Goal: Answer question/provide support

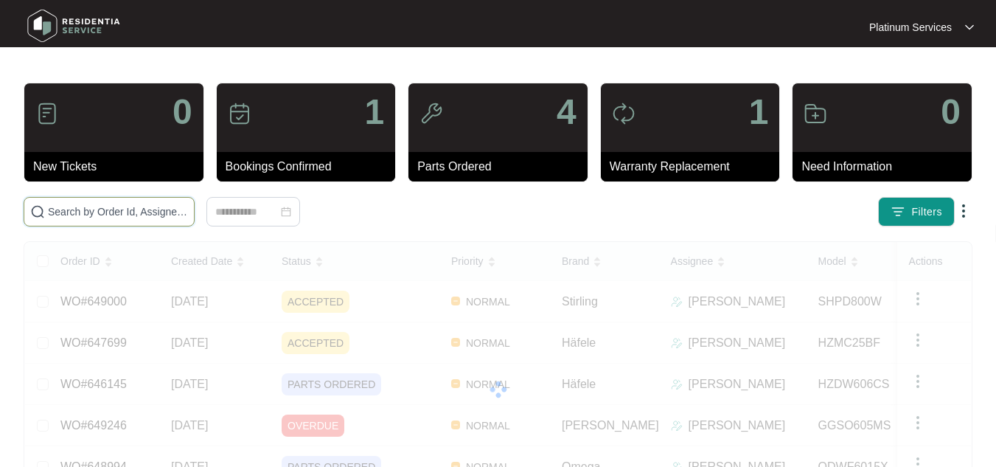
click at [113, 213] on input "text" at bounding box center [118, 211] width 140 height 16
paste input "646075"
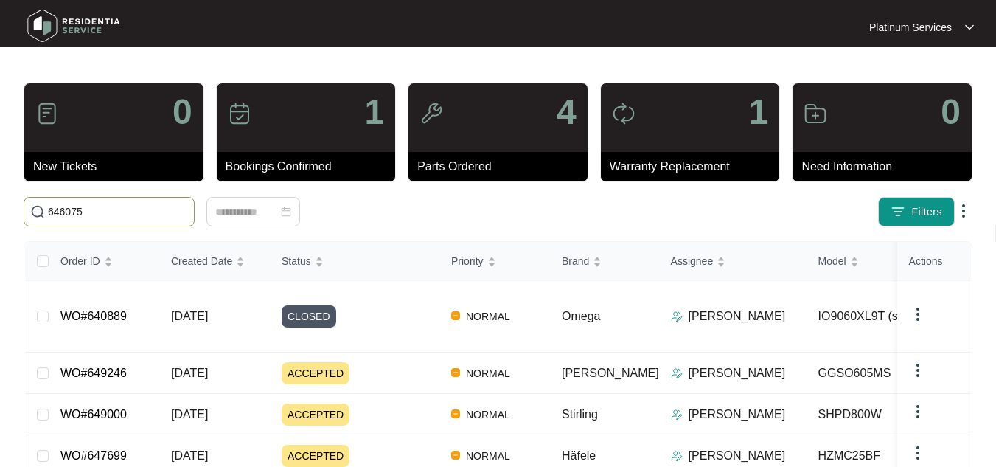
type input "646075"
click at [113, 215] on input "646075" at bounding box center [118, 211] width 140 height 16
drag, startPoint x: 113, startPoint y: 216, endPoint x: 0, endPoint y: 211, distance: 112.9
click at [0, 209] on main "0 New Tickets 1 Bookings Confirmed 4 Parts Ordered 1 Warranty Replacement 0 Nee…" at bounding box center [498, 398] width 996 height 796
paste input "646075"
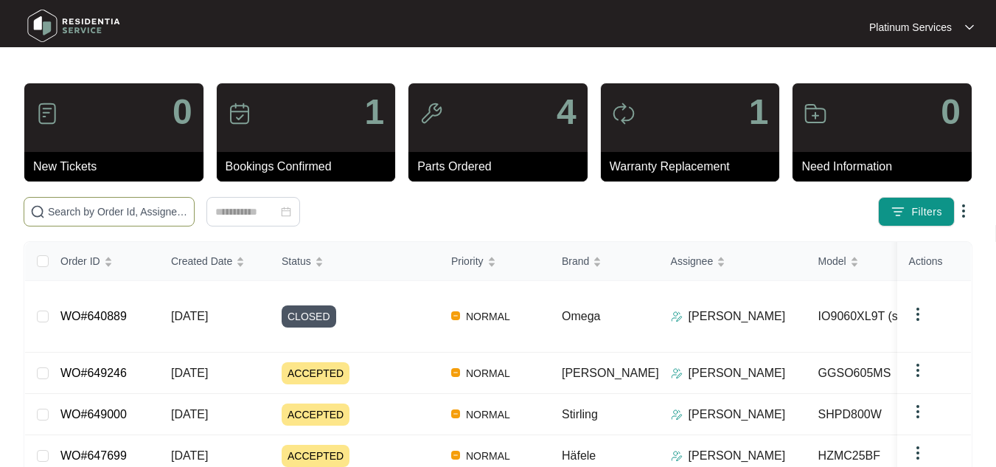
type input "646075"
click at [46, 25] on img at bounding box center [73, 26] width 103 height 44
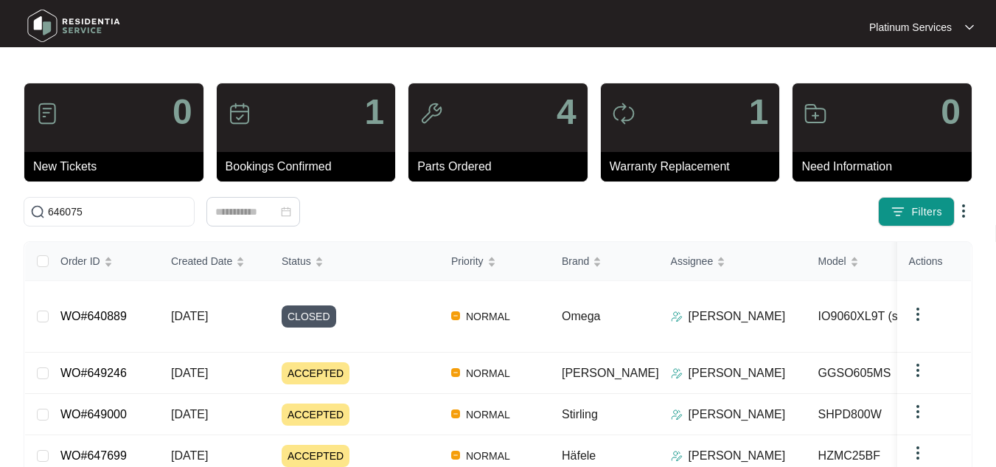
click at [46, 25] on img at bounding box center [73, 26] width 103 height 44
click at [46, 18] on img at bounding box center [73, 26] width 103 height 44
click at [78, 206] on input "text" at bounding box center [118, 211] width 140 height 16
paste input "646075"
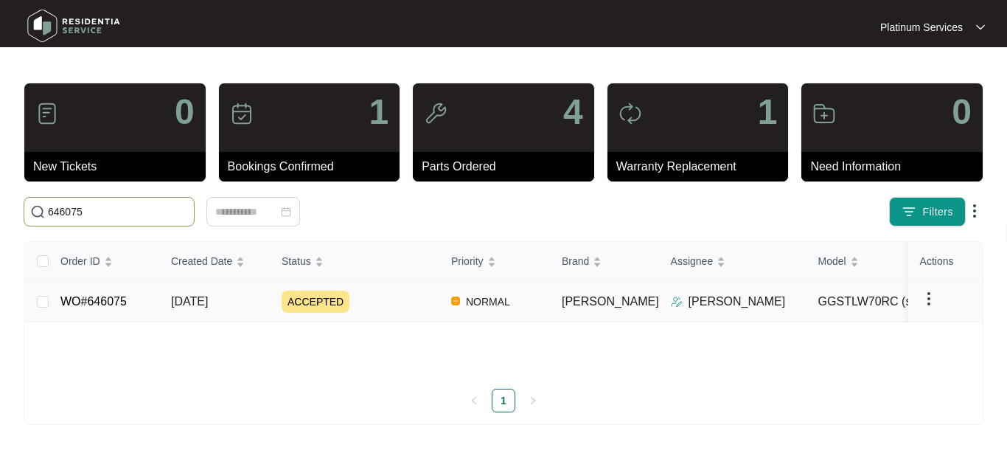
type input "646075"
click at [108, 302] on link "WO#646075" at bounding box center [93, 301] width 66 height 13
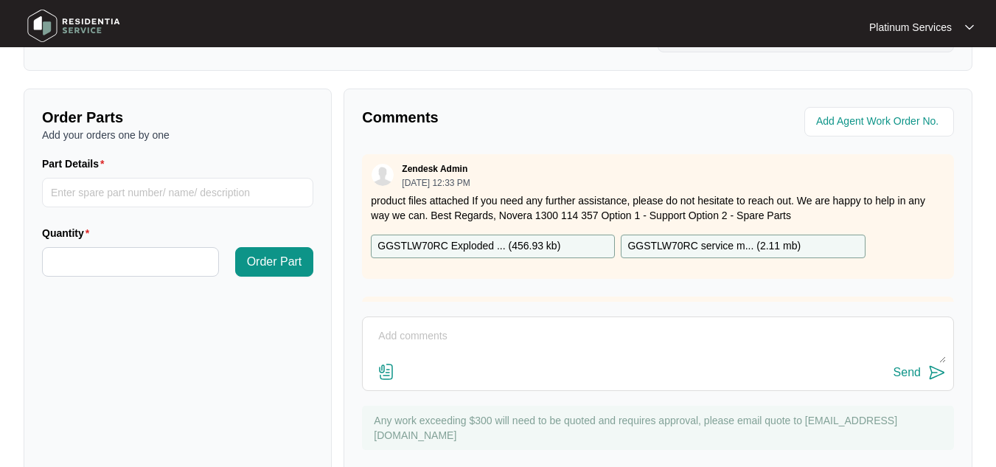
scroll to position [526, 0]
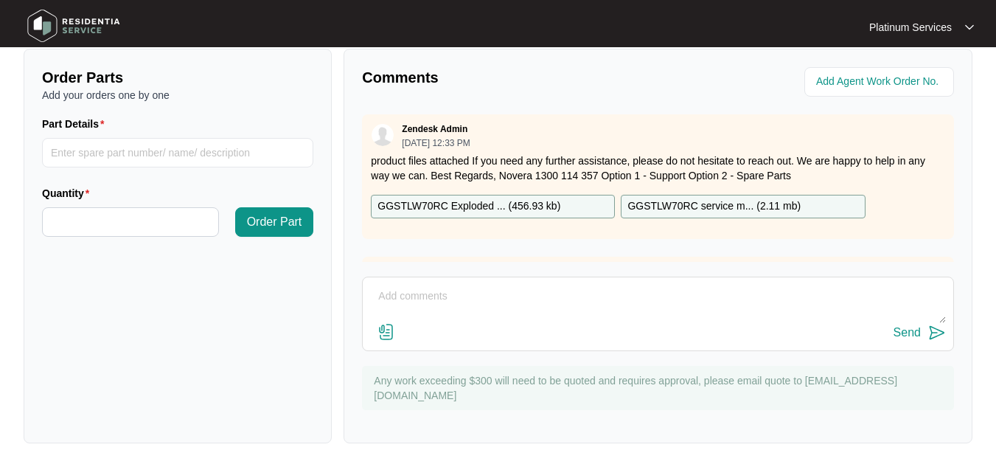
click at [409, 296] on textarea at bounding box center [658, 304] width 576 height 38
paste textarea "Inspected the top loader. 1)Once selected a program,The machine display keeps t…"
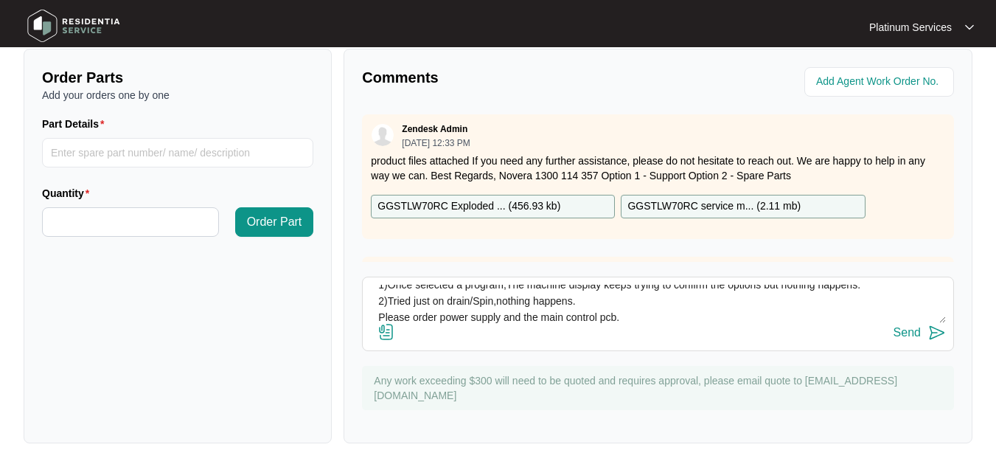
click at [459, 200] on p "GGSTLW70RC Exploded ... ( 456.93 kb )" at bounding box center [468, 206] width 183 height 16
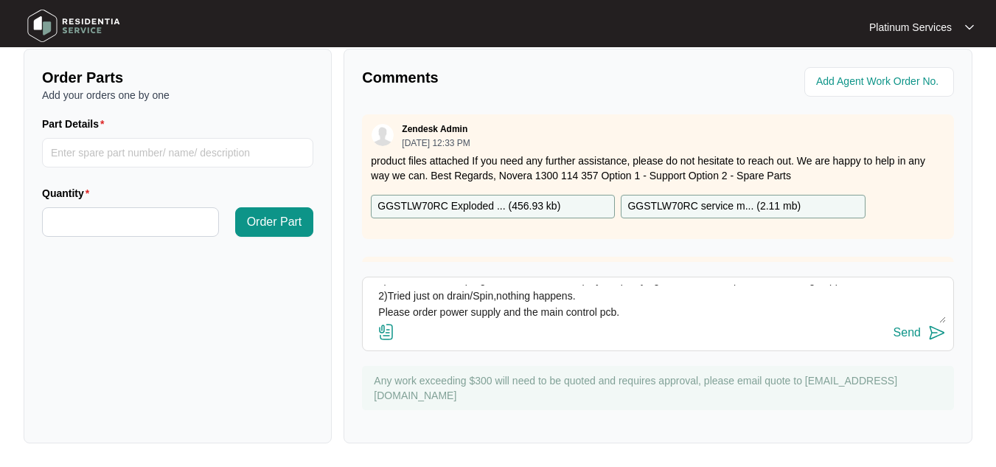
drag, startPoint x: 411, startPoint y: 318, endPoint x: 346, endPoint y: 315, distance: 65.7
click at [346, 315] on div "Comments Zendesk Admin [DATE] 12:33 PM product files attached If you need any f…" at bounding box center [658, 246] width 629 height 394
click at [425, 323] on div "Send" at bounding box center [658, 333] width 576 height 20
drag, startPoint x: 436, startPoint y: 307, endPoint x: 344, endPoint y: 307, distance: 92.9
click at [344, 307] on div "Comments Zendesk Admin [DATE] 12:33 PM product files attached If you need any f…" at bounding box center [658, 246] width 629 height 394
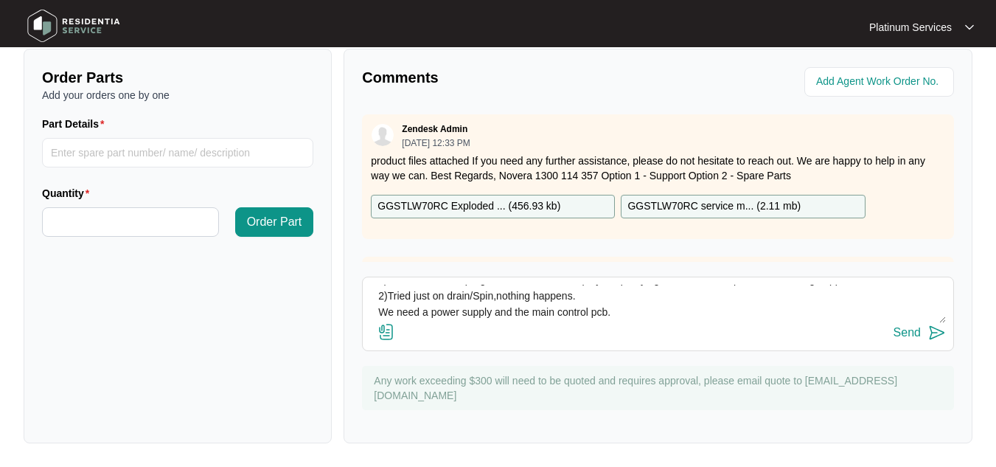
click at [624, 310] on textarea "Hi Team, Please see technician's report - Inspected the top loader. 1)Once sele…" at bounding box center [658, 304] width 576 height 38
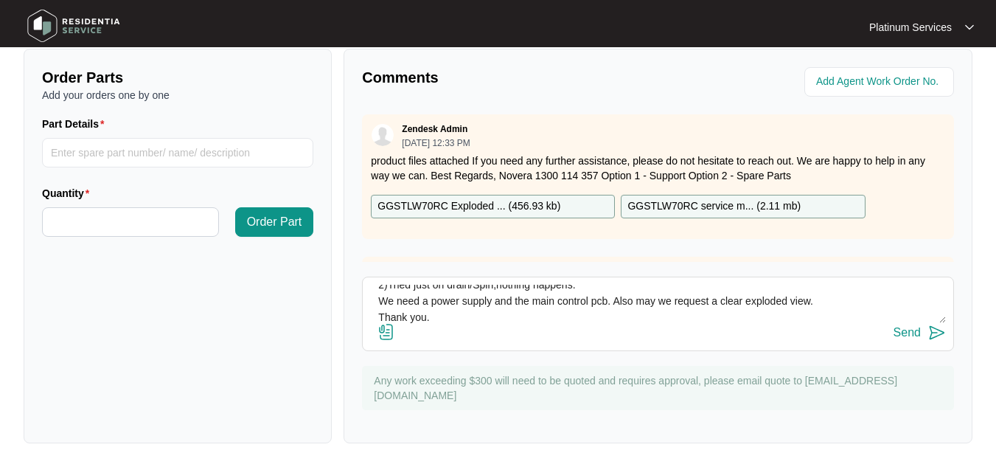
scroll to position [92, 0]
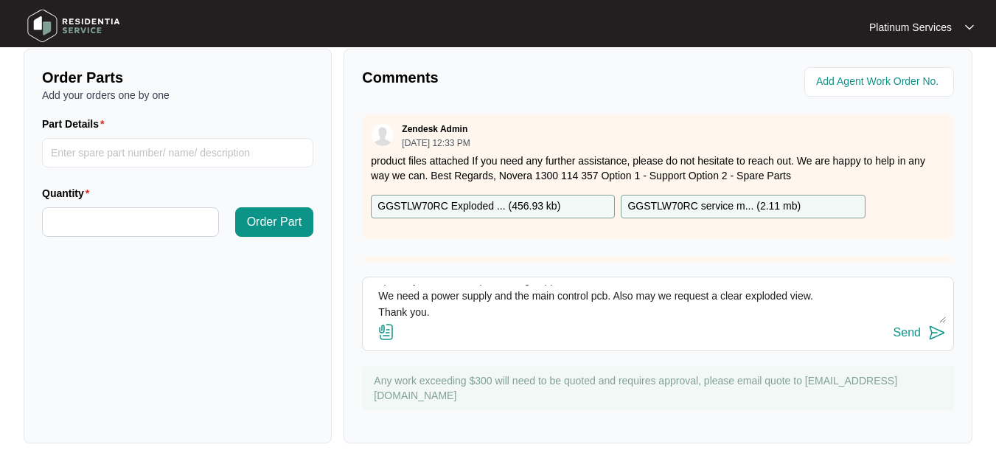
type textarea "Hi Team, Please see technician's report - Inspected the top loader. 1)Once sele…"
click at [936, 334] on img at bounding box center [937, 333] width 18 height 18
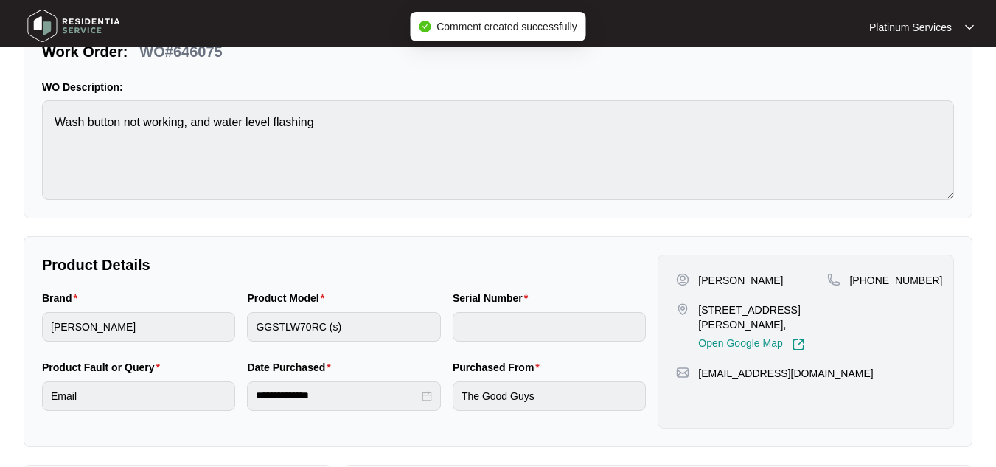
scroll to position [84, 0]
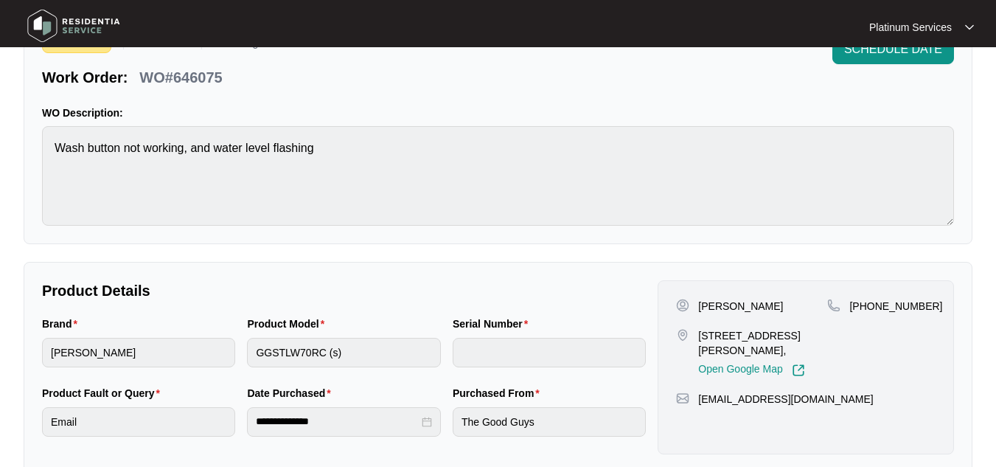
type input "email"
